Goal: Information Seeking & Learning: Learn about a topic

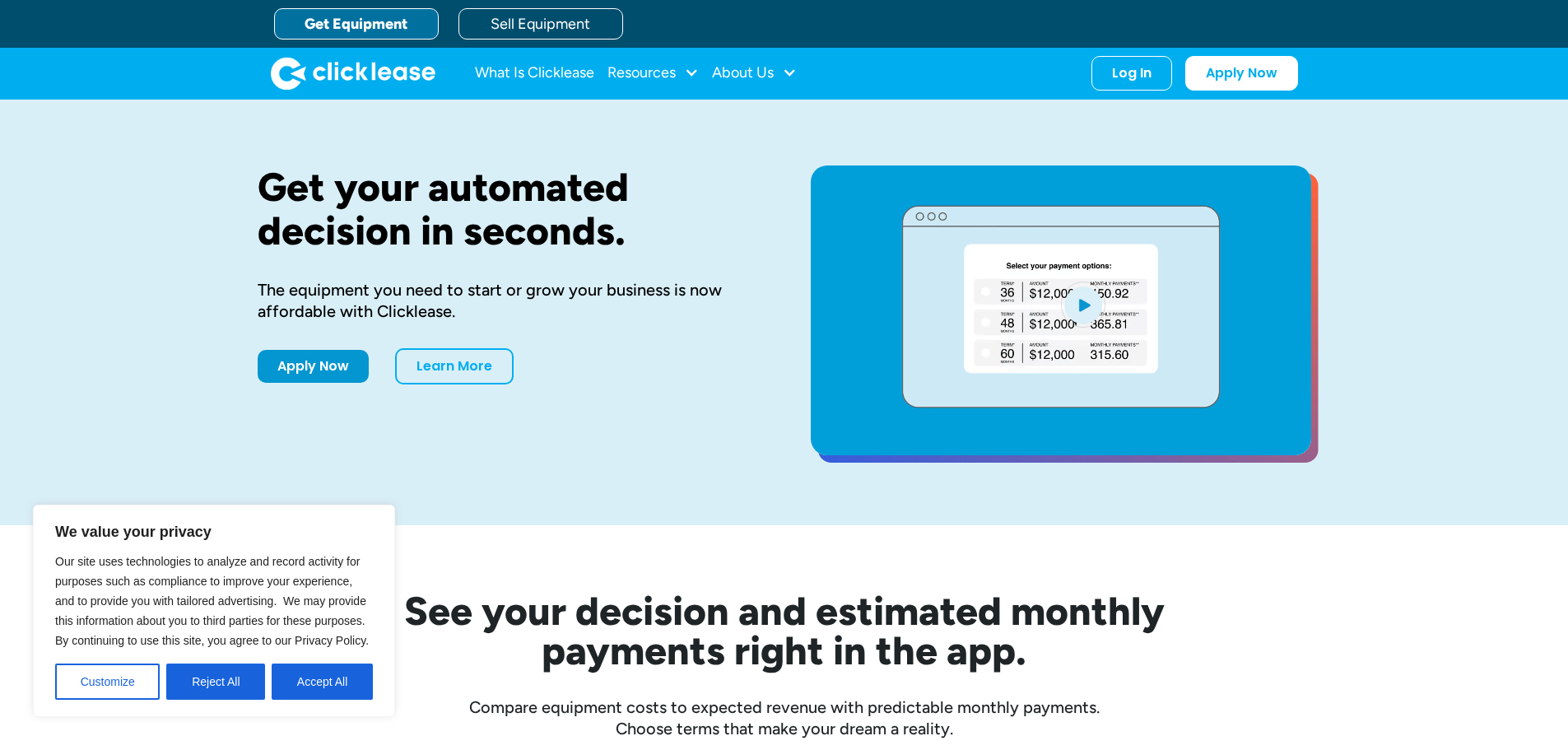
click at [337, 7] on div "Get Equipment Sell Equipment" at bounding box center [801, 24] width 1054 height 48
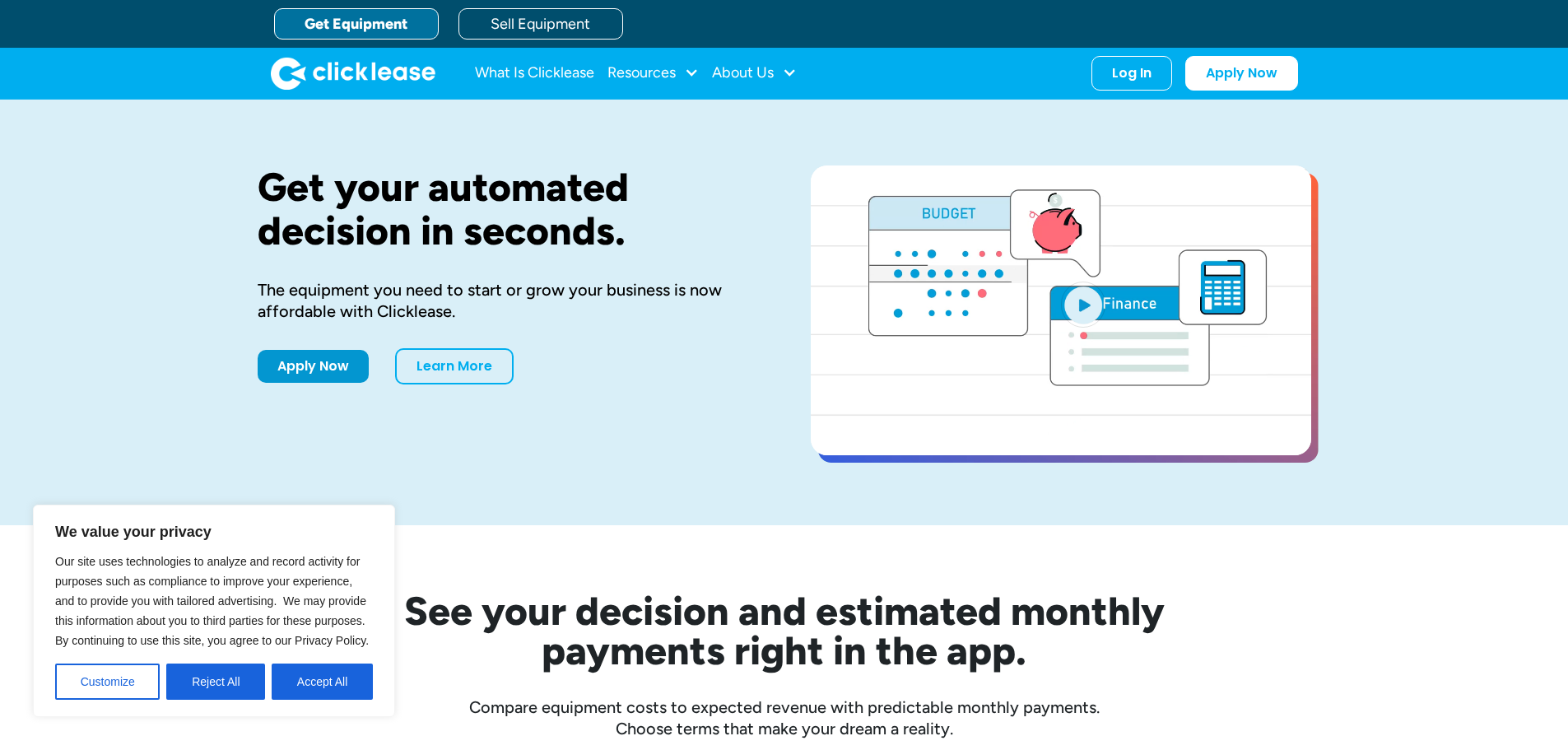
click at [335, 15] on link "Get Equipment" at bounding box center [356, 24] width 165 height 31
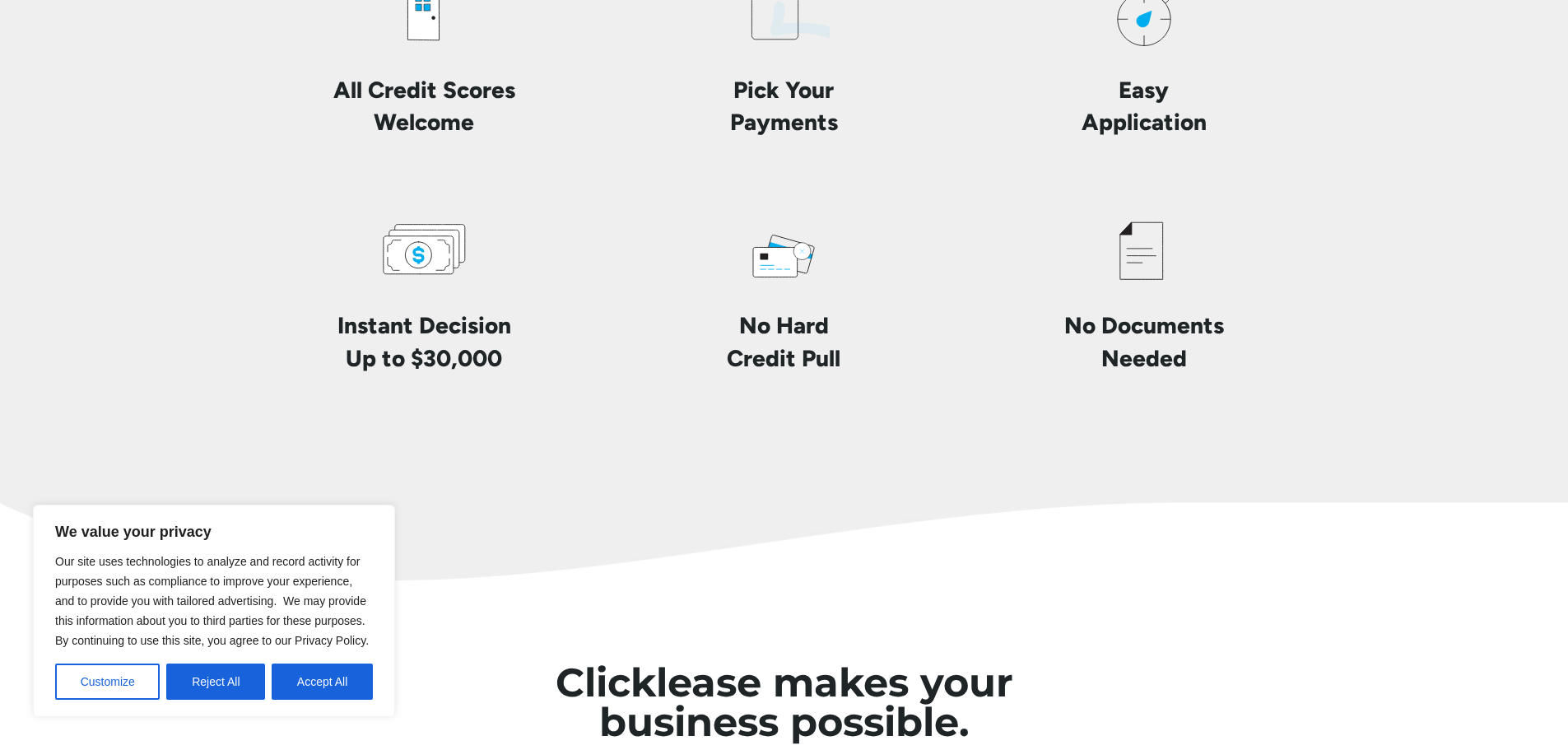
scroll to position [4198, 0]
